Goal: Check status: Check status

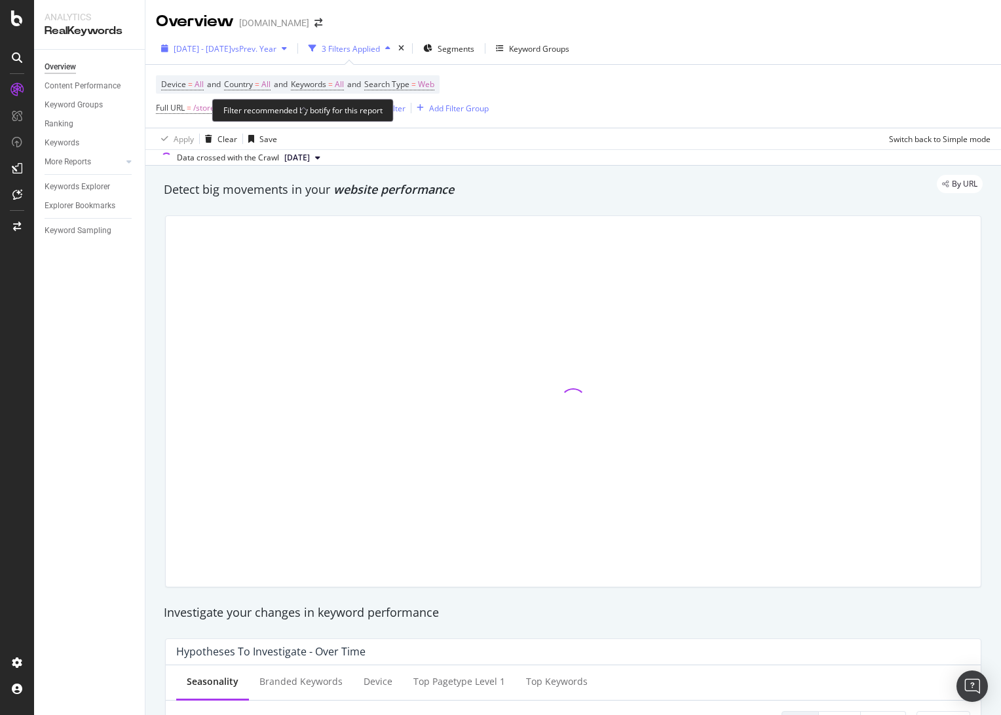
click at [221, 43] on span "[DATE] - [DATE]" at bounding box center [203, 48] width 58 height 11
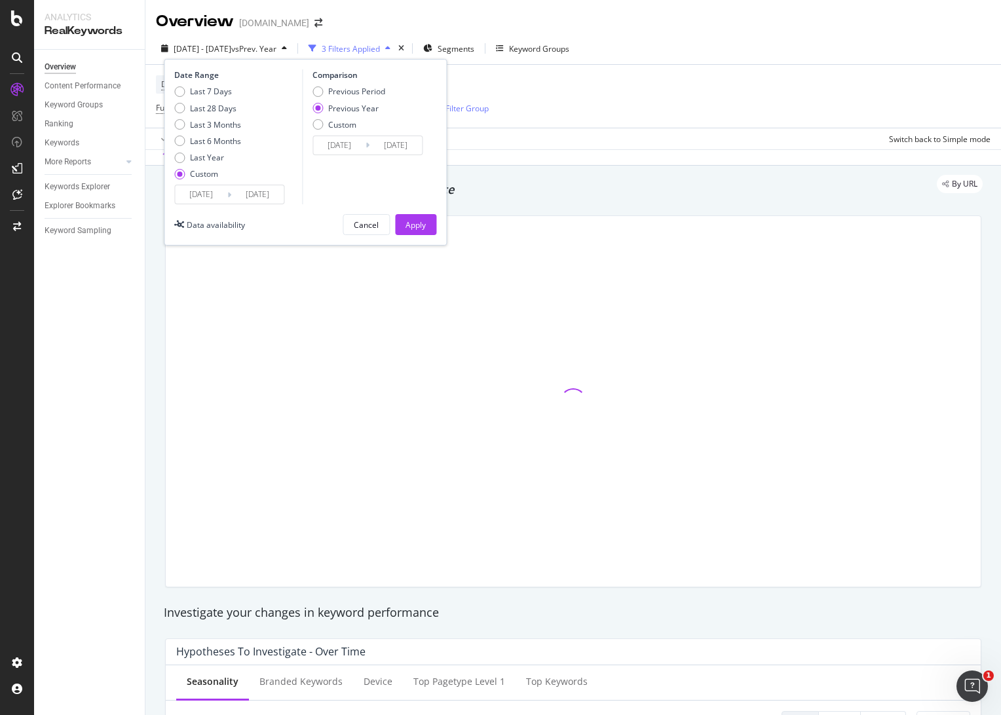
click at [259, 197] on input "[DATE]" at bounding box center [257, 194] width 52 height 18
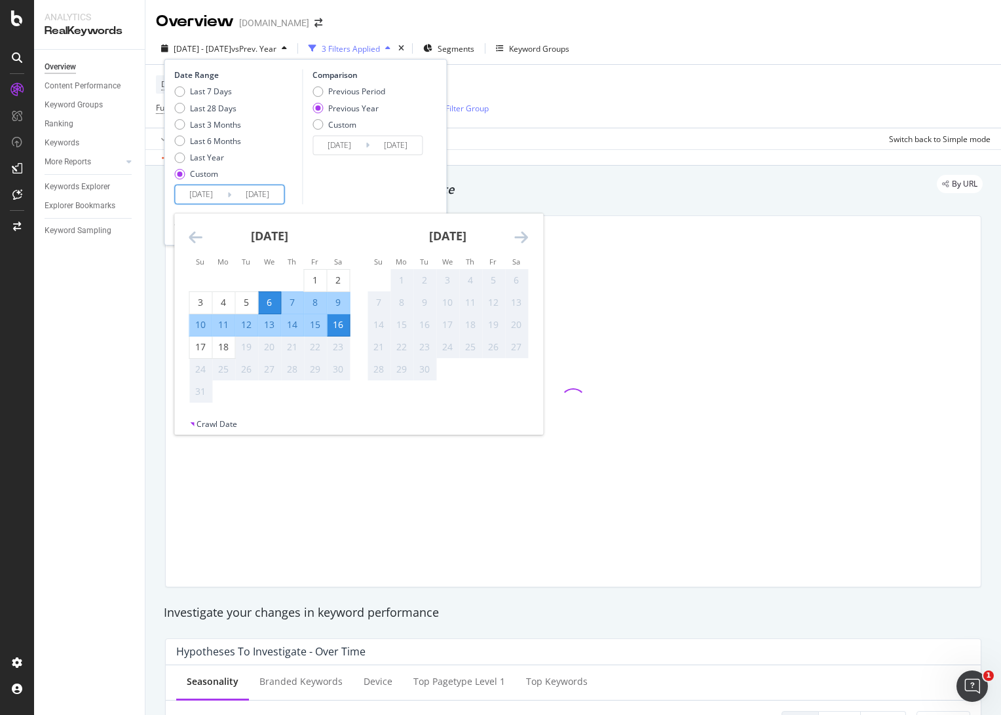
click at [563, 103] on div "Device = All and Country = All and Keywords = All and Search Type = Web Full UR…" at bounding box center [573, 96] width 834 height 63
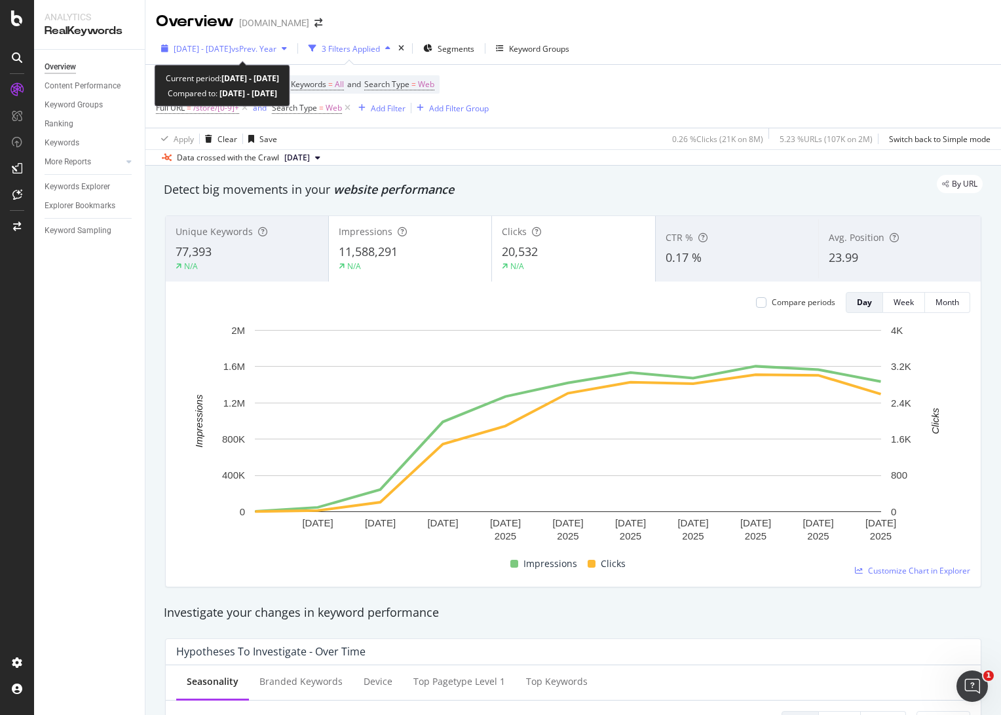
click at [231, 50] on span "[DATE] - [DATE]" at bounding box center [203, 48] width 58 height 11
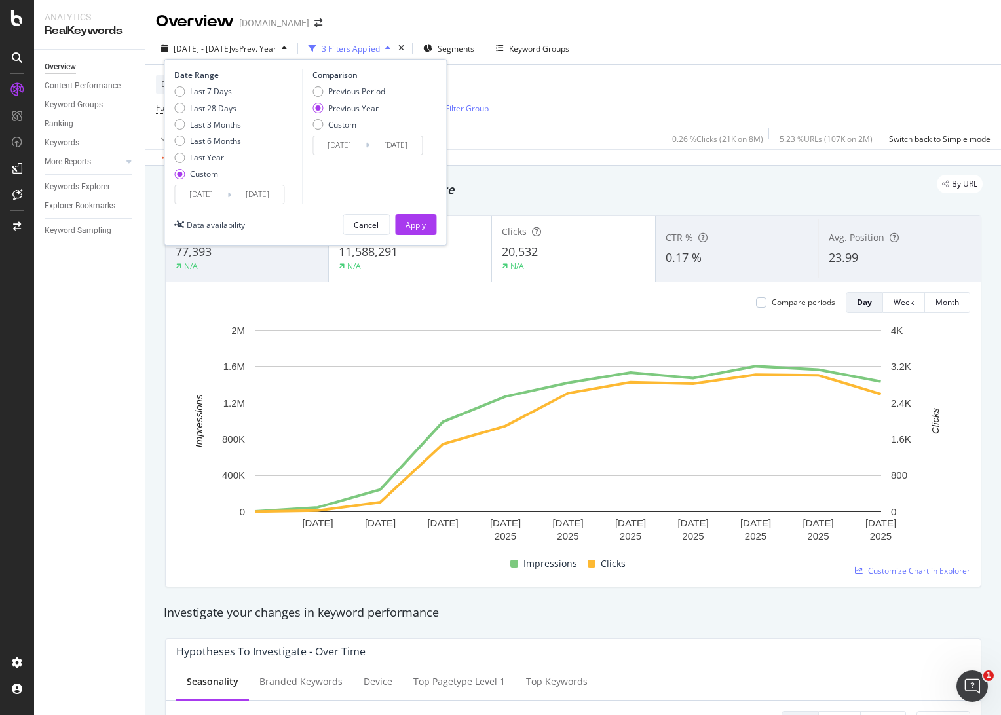
drag, startPoint x: 282, startPoint y: 204, endPoint x: 272, endPoint y: 196, distance: 12.2
click at [283, 204] on div "Date Range Last 7 Days Last 28 Days Last 3 Months Last 6 Months Last Year Custo…" at bounding box center [305, 152] width 283 height 187
click at [272, 196] on input "[DATE]" at bounding box center [257, 194] width 52 height 18
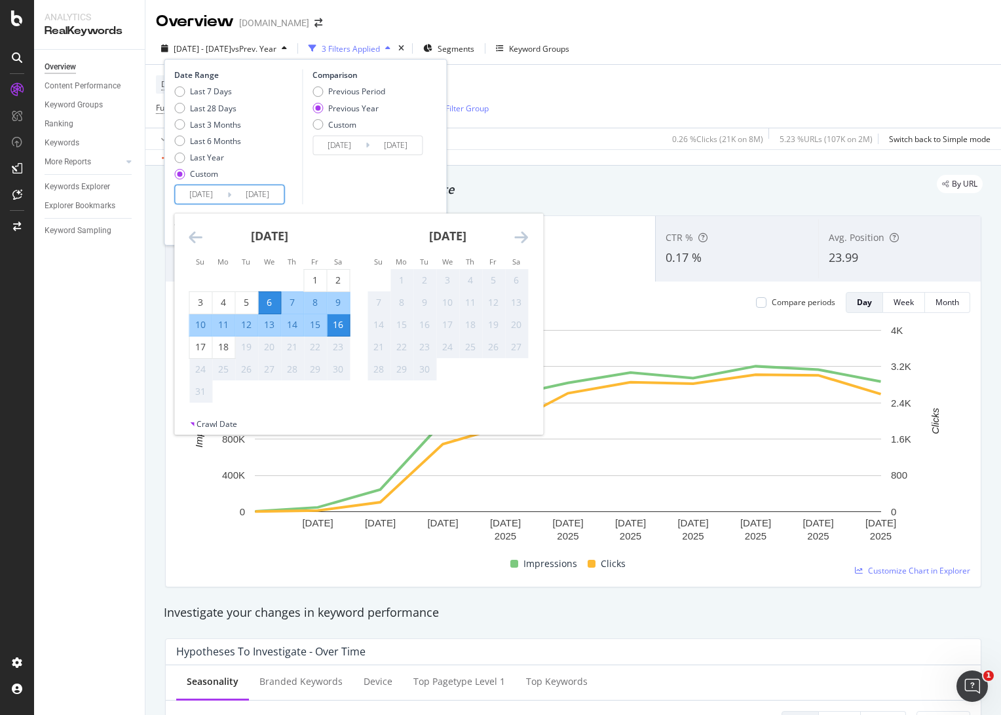
click at [225, 345] on div "18" at bounding box center [223, 347] width 22 height 13
type input "[DATE]"
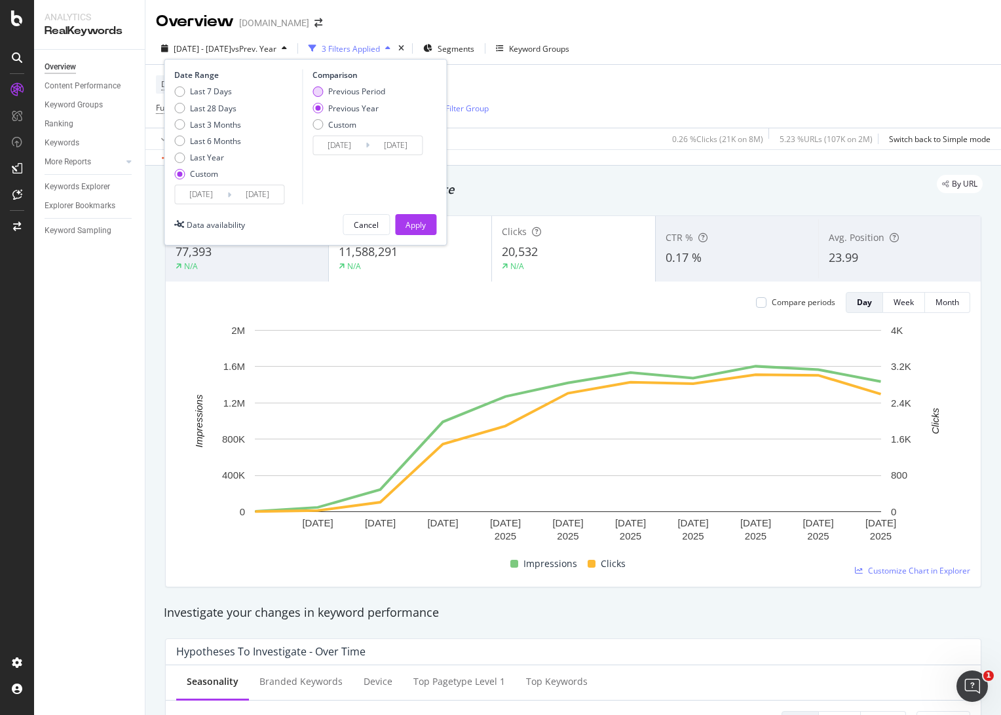
click at [356, 87] on div "Previous Period" at bounding box center [356, 91] width 57 height 11
type input "[DATE]"
click at [403, 223] on button "Apply" at bounding box center [415, 224] width 41 height 21
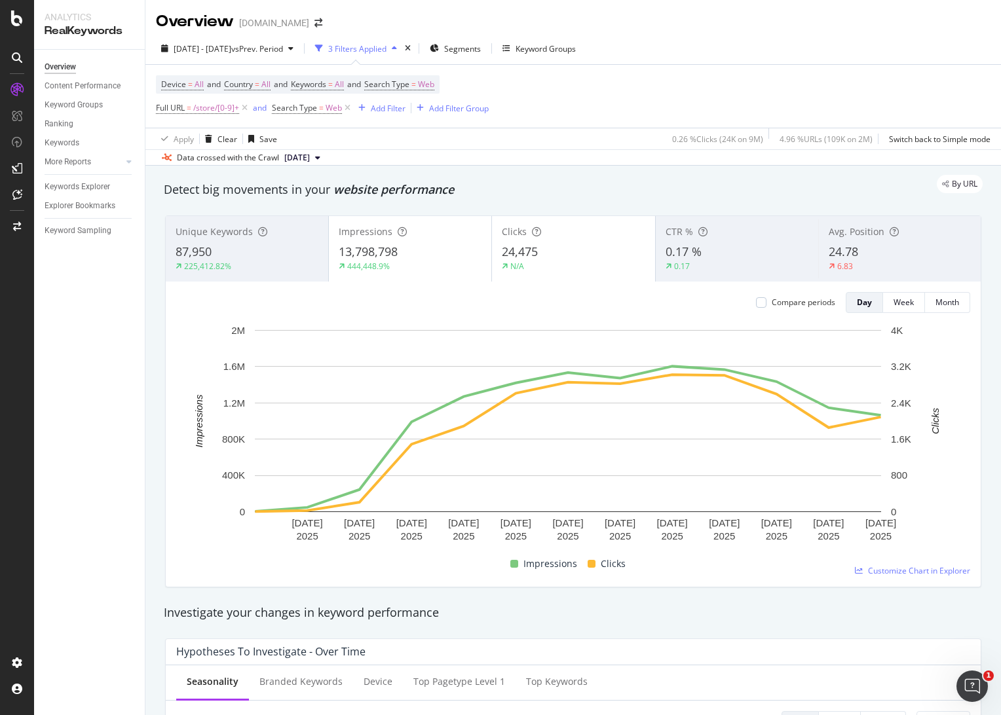
click at [799, 58] on div "[DATE] - [DATE] vs Prev. Period 3 Filters Applied Segments Keyword Groups" at bounding box center [572, 51] width 855 height 26
click at [616, 112] on div "Device = All and Country = All and Keywords = All and Search Type = Web Full UR…" at bounding box center [573, 96] width 834 height 63
click at [610, 98] on div "Device = All and Country = All and Keywords = All and Search Type = Web Full UR…" at bounding box center [573, 96] width 834 height 63
click at [585, 100] on div "Device = All and Country = All and Keywords = All and Search Type = Web Full UR…" at bounding box center [573, 96] width 834 height 63
